Goal: Information Seeking & Learning: Learn about a topic

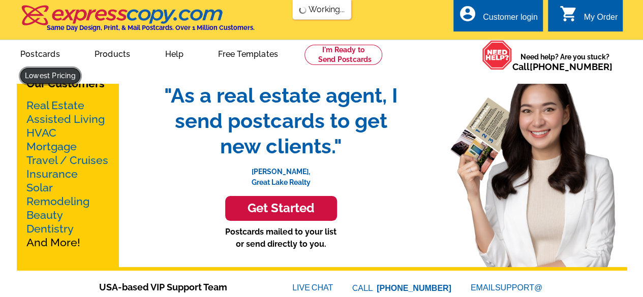
click at [80, 68] on link at bounding box center [50, 76] width 60 height 16
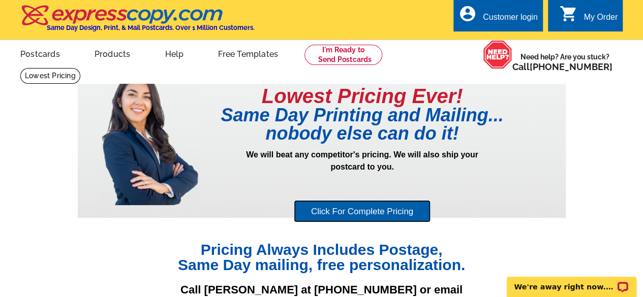
click at [339, 207] on link "Click For Complete Pricing" at bounding box center [362, 211] width 137 height 23
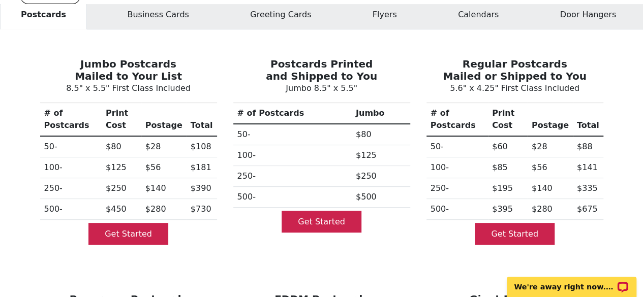
scroll to position [102, 0]
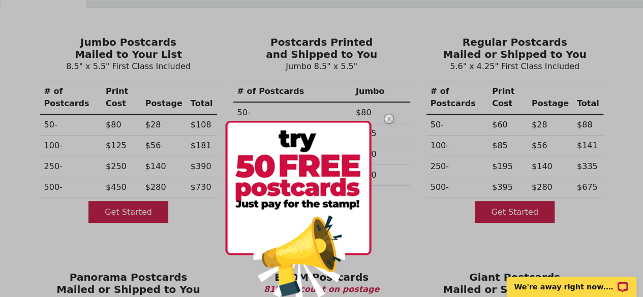
click at [388, 114] on img at bounding box center [388, 118] width 29 height 29
